Goal: Ask a question: Seek information or help from site administrators or community

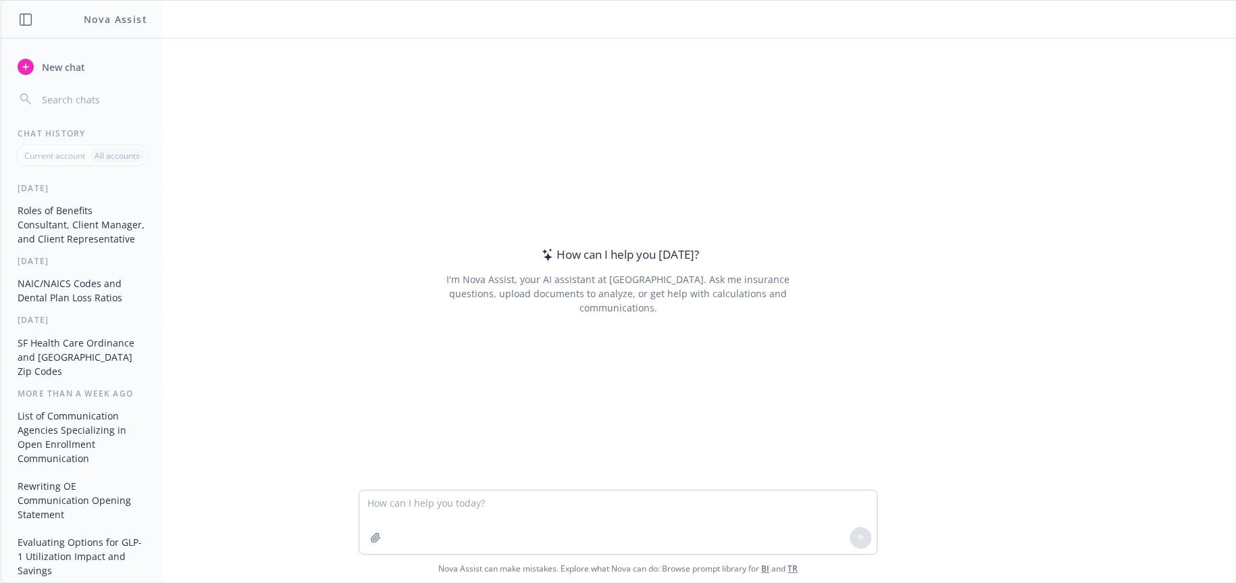
click at [447, 502] on textarea at bounding box center [617, 521] width 517 height 63
type textarea "h"
type textarea "which health care insurance company offers health care plans in [US_STATE]?"
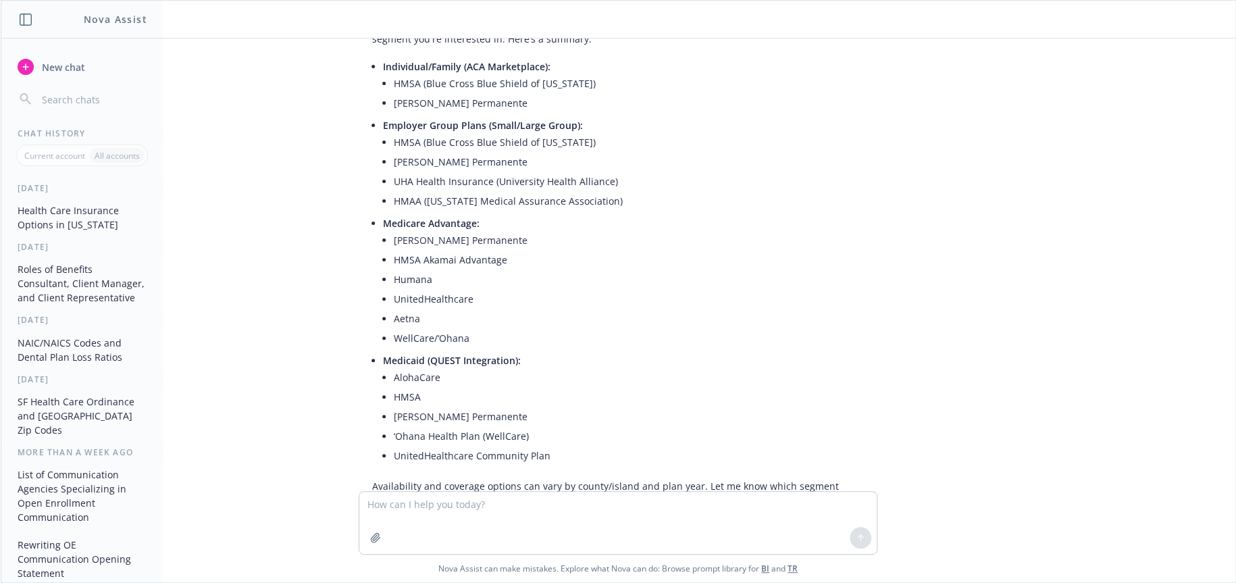
scroll to position [11, 0]
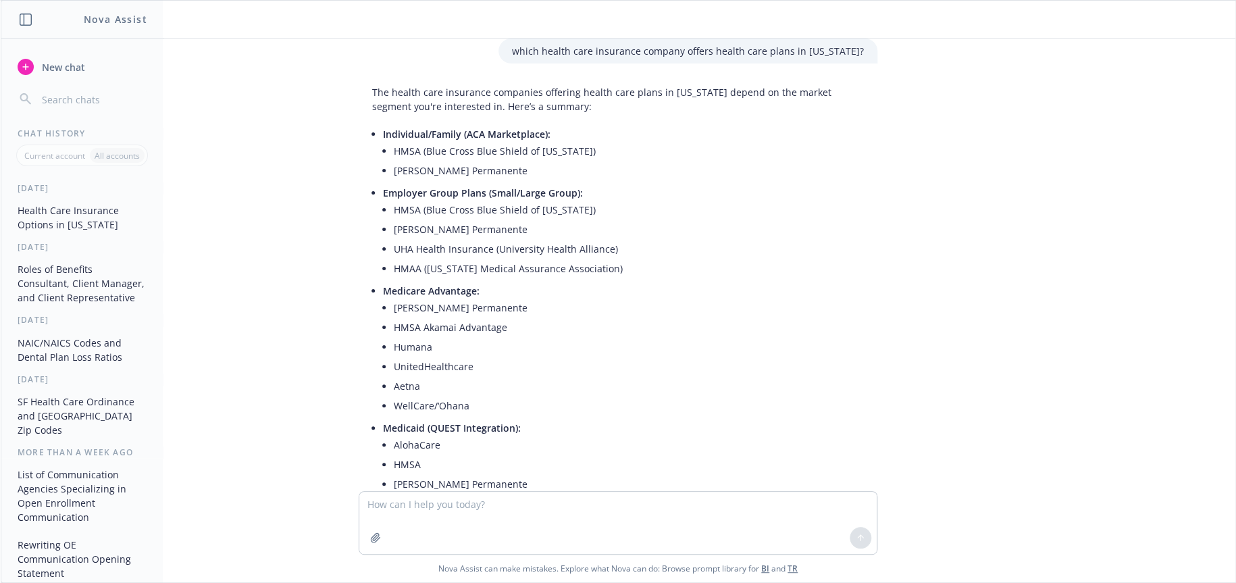
click at [1045, 349] on div "which health care insurance company offers health care plans in [US_STATE]? The…" at bounding box center [618, 264] width 1234 height 452
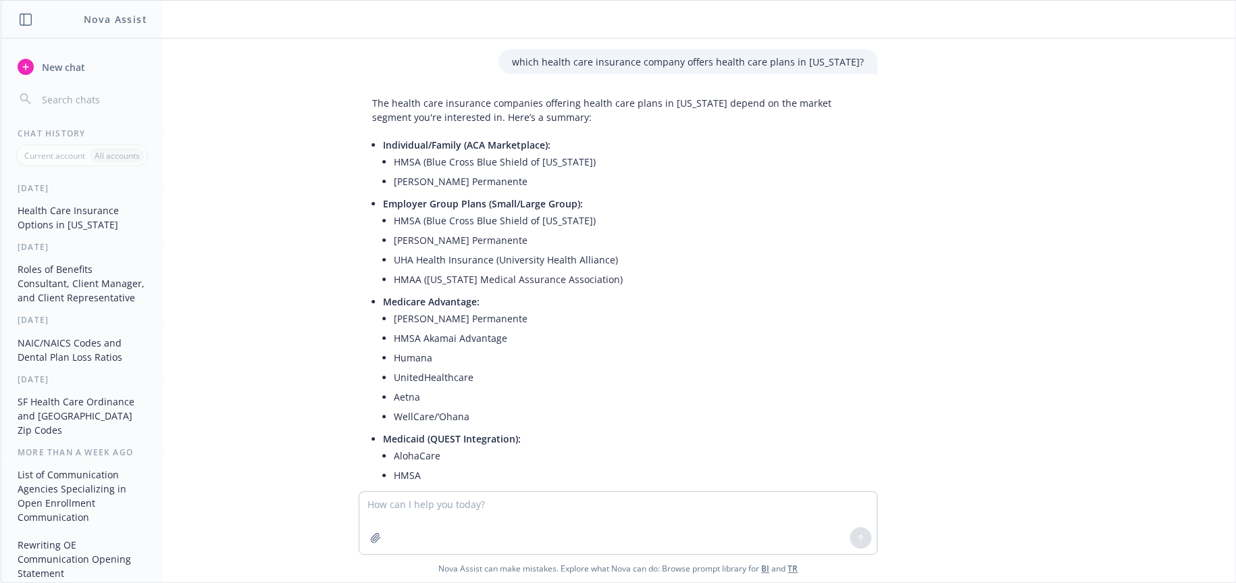
click at [546, 62] on p "which health care insurance company offers health care plans in [US_STATE]?" at bounding box center [688, 62] width 352 height 14
drag, startPoint x: 539, startPoint y: 62, endPoint x: 994, endPoint y: 61, distance: 455.1
click at [994, 61] on div "which health care insurance company offers health care plans in [US_STATE]? The…" at bounding box center [618, 264] width 1234 height 452
copy p "which health care insurance company offers health care plans in [US_STATE]?"
